Goal: Check status: Check status

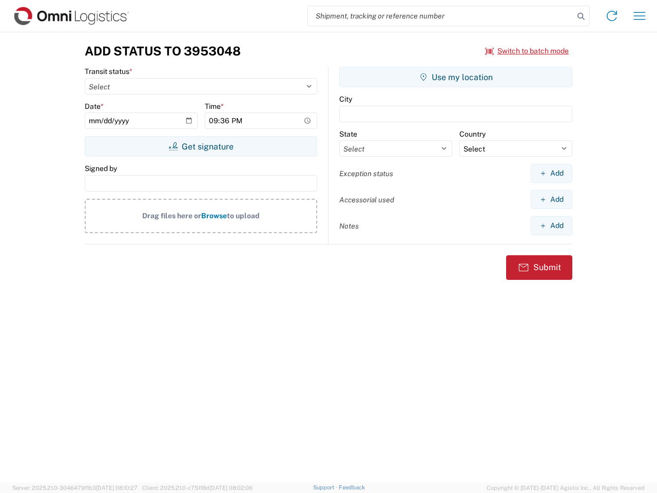
click at [441, 16] on input "search" at bounding box center [441, 16] width 266 height 20
click at [581, 16] on icon at bounding box center [581, 16] width 14 height 14
click at [612, 16] on icon at bounding box center [611, 16] width 16 height 16
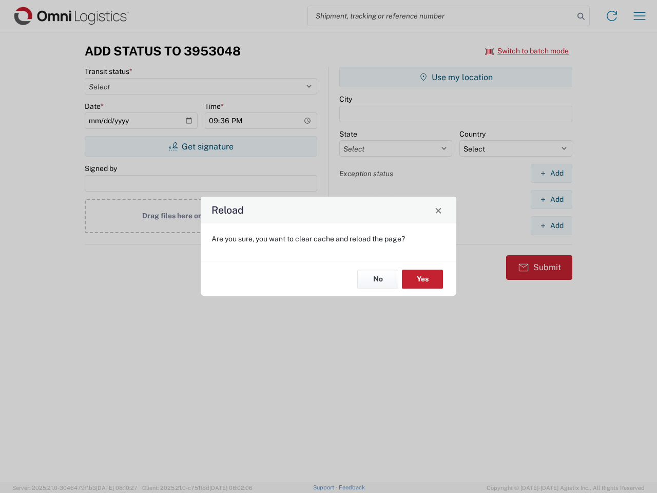
click at [639, 16] on div "Reload Are you sure, you want to clear cache and reload the page? No Yes" at bounding box center [328, 246] width 657 height 493
click at [527, 51] on div "Reload Are you sure, you want to clear cache and reload the page? No Yes" at bounding box center [328, 246] width 657 height 493
click at [201, 146] on div "Reload Are you sure, you want to clear cache and reload the page? No Yes" at bounding box center [328, 246] width 657 height 493
click at [456, 77] on div "Reload Are you sure, you want to clear cache and reload the page? No Yes" at bounding box center [328, 246] width 657 height 493
click at [551, 173] on div "Reload Are you sure, you want to clear cache and reload the page? No Yes" at bounding box center [328, 246] width 657 height 493
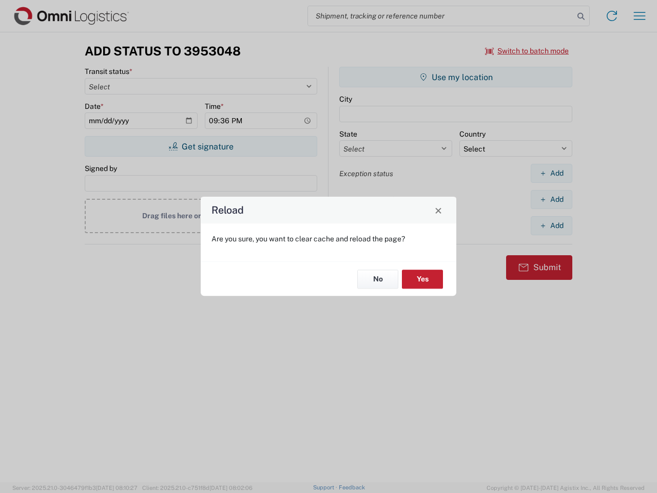
click at [551, 199] on div "Reload Are you sure, you want to clear cache and reload the page? No Yes" at bounding box center [328, 246] width 657 height 493
click at [551, 225] on div "Reload Are you sure, you want to clear cache and reload the page? No Yes" at bounding box center [328, 246] width 657 height 493
